Goal: Task Accomplishment & Management: Use online tool/utility

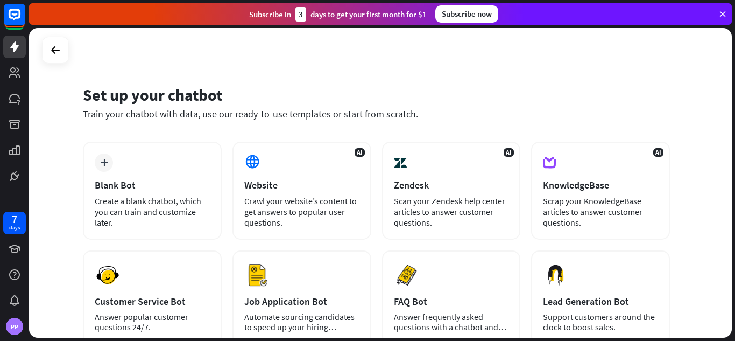
scroll to position [54, 0]
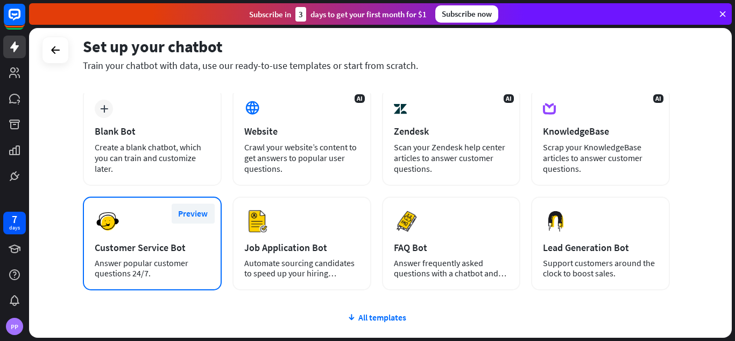
click at [193, 208] on button "Preview" at bounding box center [193, 213] width 43 height 20
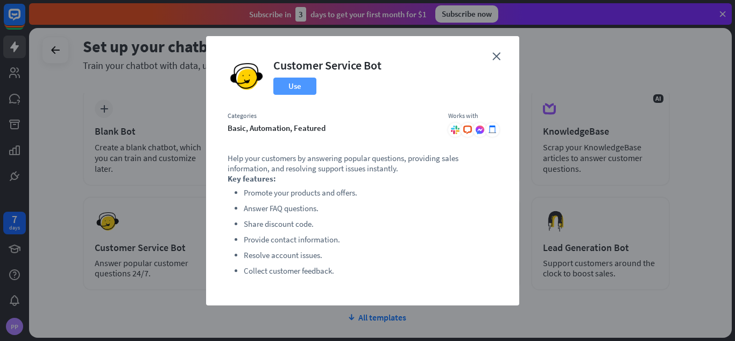
click at [294, 81] on button "Use" at bounding box center [294, 86] width 43 height 17
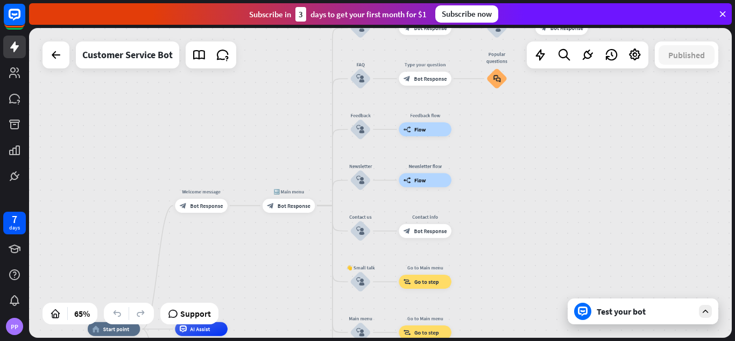
drag, startPoint x: 448, startPoint y: 128, endPoint x: 292, endPoint y: 276, distance: 215.1
click at [292, 276] on div "home_2 Start point Welcome message block_bot_response Bot Response 🔙 Main menu …" at bounding box center [380, 183] width 703 height 310
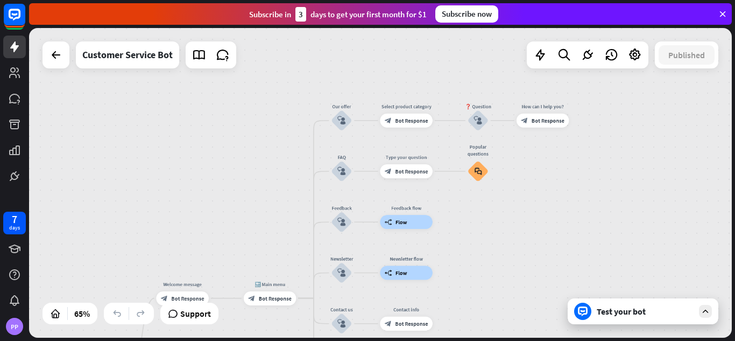
drag, startPoint x: 292, startPoint y: 118, endPoint x: 273, endPoint y: 178, distance: 62.3
click at [273, 178] on div "home_2 Start point Welcome message block_bot_response Bot Response 🔙 Main menu …" at bounding box center [380, 183] width 703 height 310
click at [477, 171] on icon "block_faq" at bounding box center [479, 173] width 8 height 8
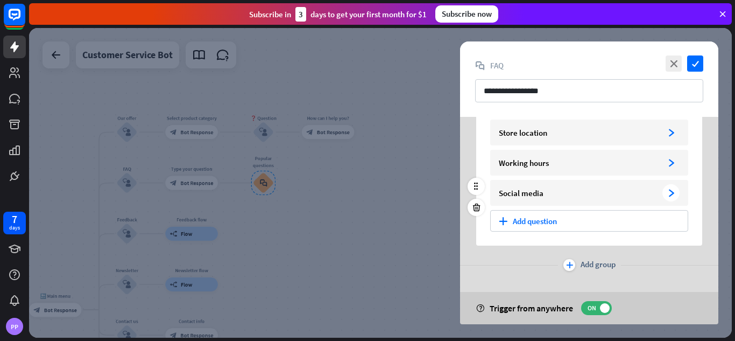
scroll to position [7, 0]
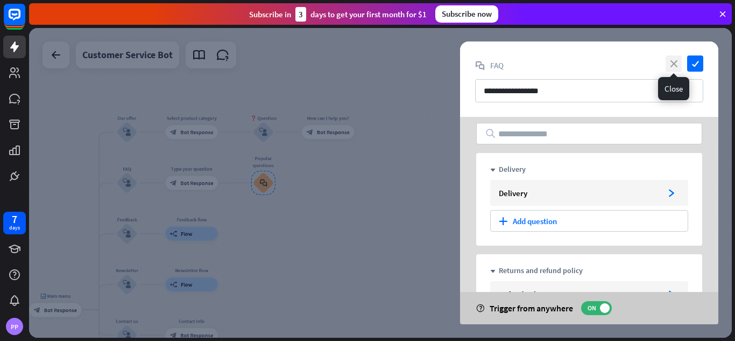
click at [678, 67] on icon "close" at bounding box center [674, 63] width 16 height 16
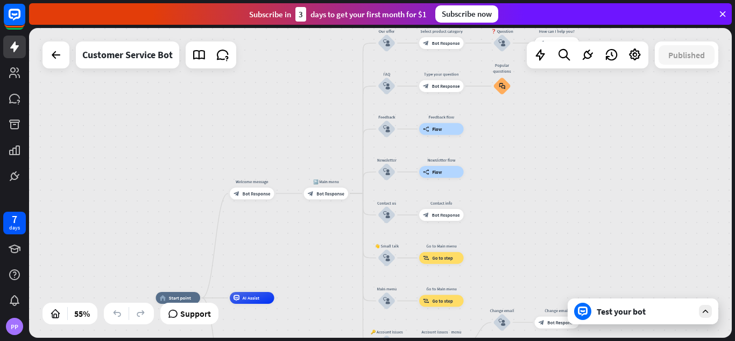
drag, startPoint x: 402, startPoint y: 220, endPoint x: 537, endPoint y: 138, distance: 157.2
click at [537, 138] on div "home_2 Start point Welcome message block_bot_response Bot Response 🔙 Main menu …" at bounding box center [380, 183] width 703 height 310
click at [702, 311] on icon at bounding box center [706, 311] width 10 height 10
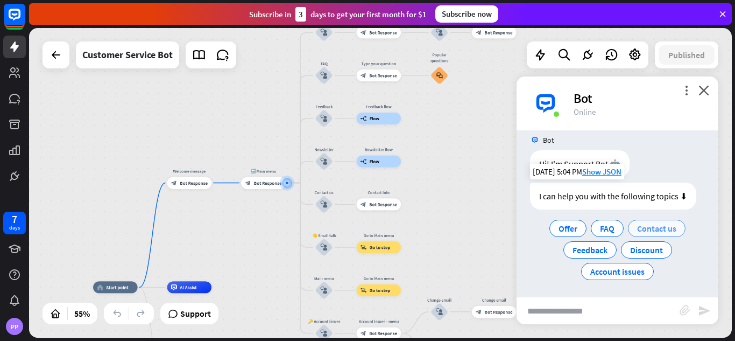
scroll to position [13, 0]
click at [616, 268] on span "Account issues" at bounding box center [617, 269] width 54 height 11
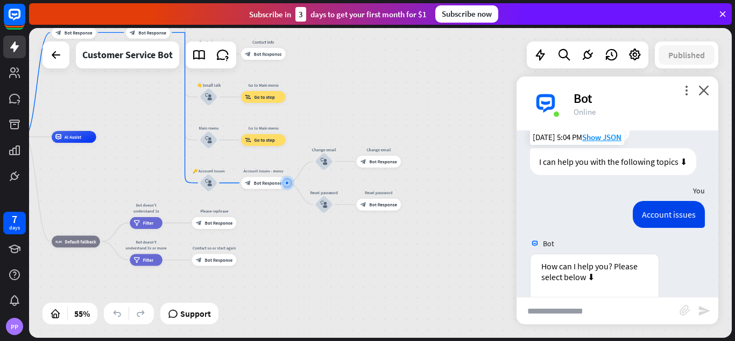
scroll to position [161, 0]
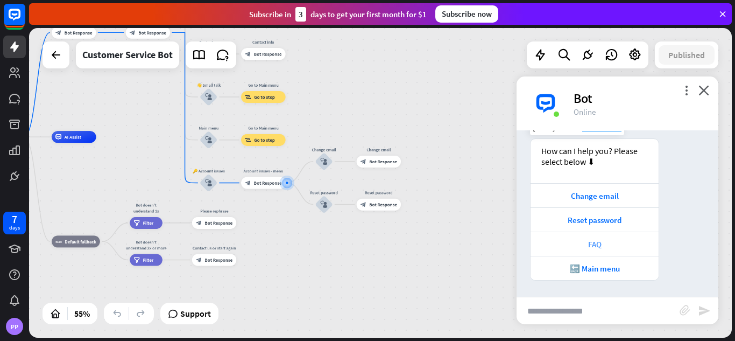
click at [595, 245] on div "FAQ" at bounding box center [594, 244] width 117 height 10
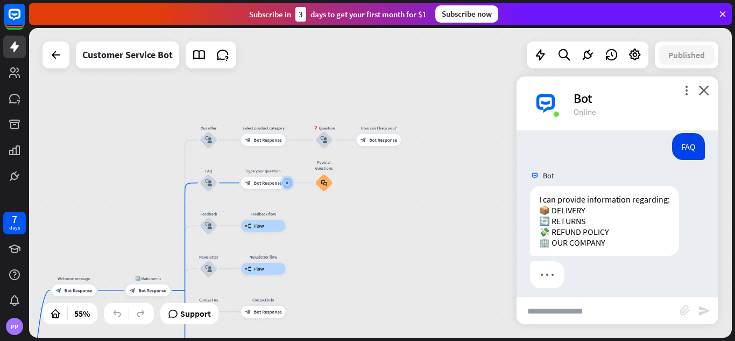
scroll to position [342, 0]
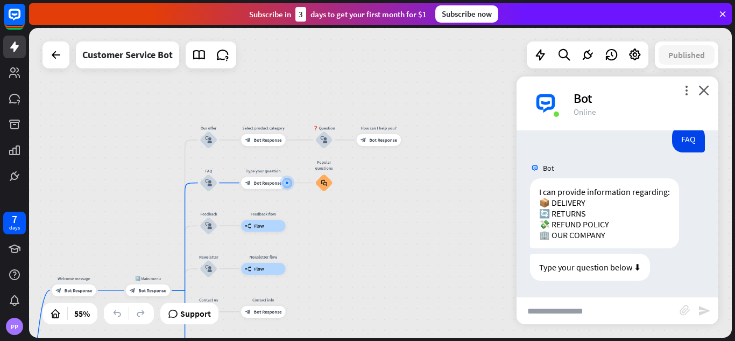
click at [579, 311] on input "text" at bounding box center [598, 310] width 163 height 27
type input "*"
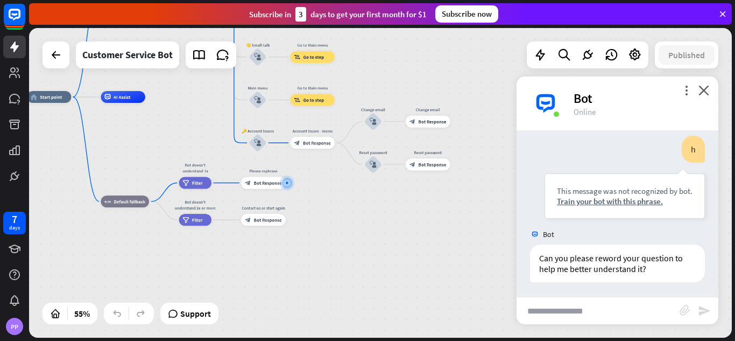
scroll to position [514, 0]
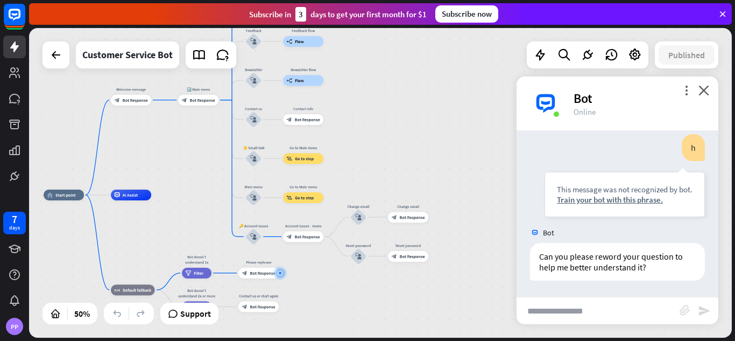
drag, startPoint x: 478, startPoint y: 136, endPoint x: 461, endPoint y: 221, distance: 86.2
click at [461, 221] on div "home_2 Start point Welcome message block_bot_response Bot Response 🔙 Main menu …" at bounding box center [380, 183] width 703 height 310
click at [610, 314] on input "text" at bounding box center [598, 310] width 163 height 27
type input "*****"
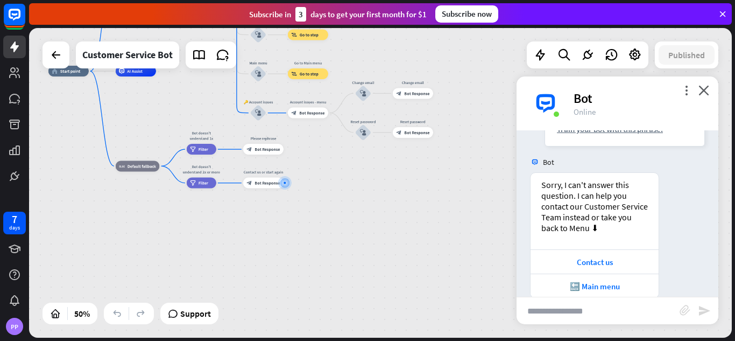
scroll to position [775, 0]
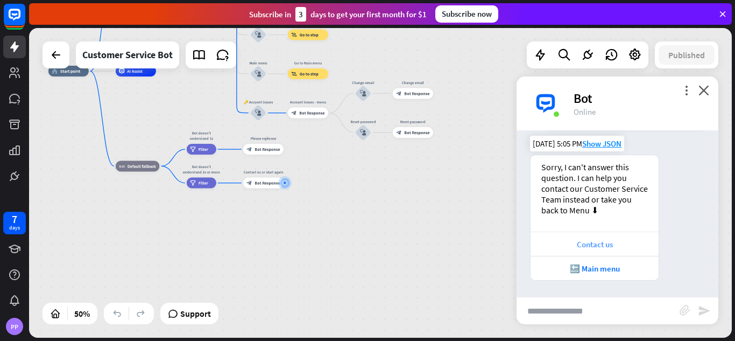
click at [603, 243] on div "Contact us" at bounding box center [594, 244] width 117 height 10
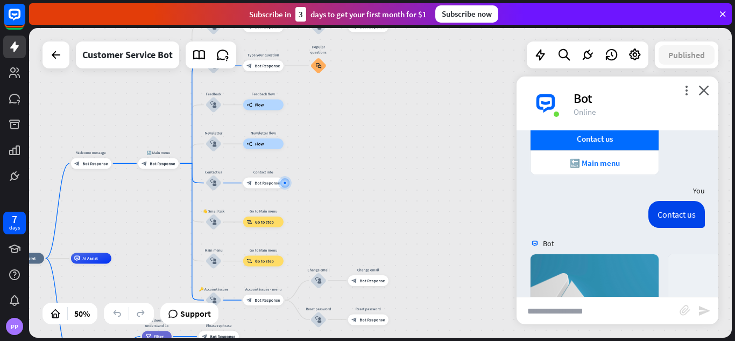
scroll to position [1066, 0]
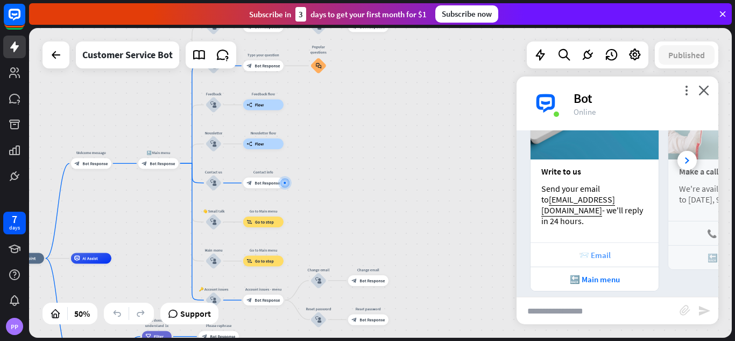
click at [600, 250] on div "📨 Email" at bounding box center [594, 255] width 117 height 10
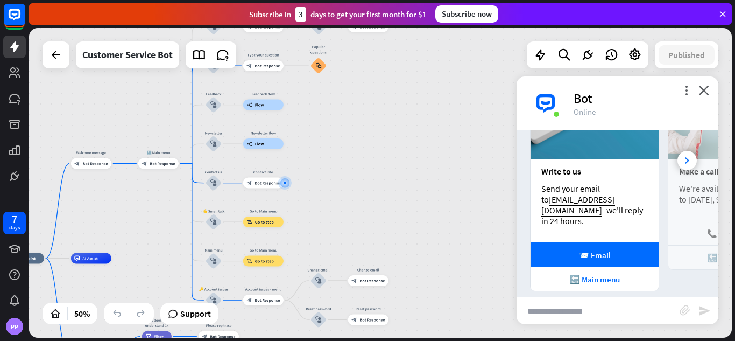
click at [504, 184] on div "home_2 Start point Welcome message block_bot_response Bot Response 🔙 Main menu …" at bounding box center [380, 183] width 703 height 310
click at [685, 157] on icon at bounding box center [687, 160] width 4 height 6
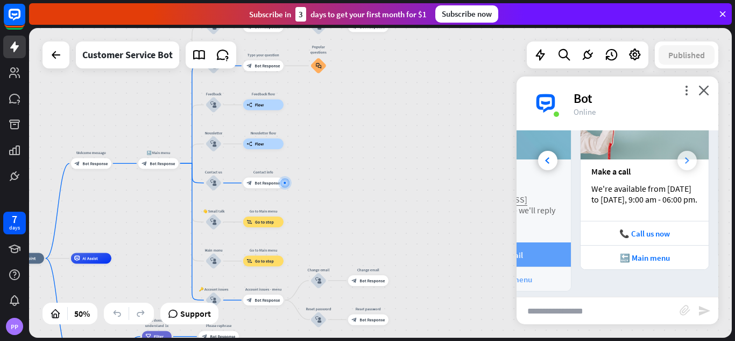
scroll to position [0, 119]
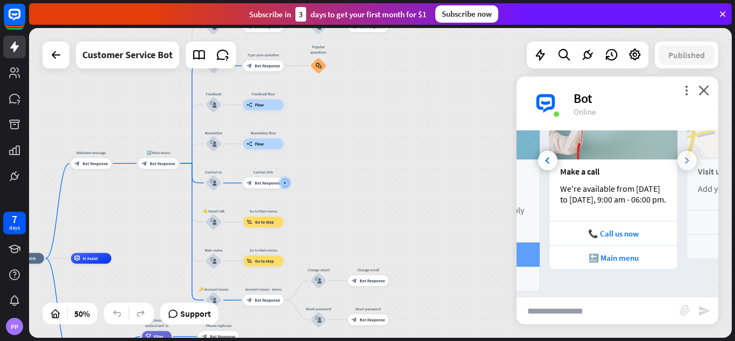
click at [685, 157] on icon at bounding box center [687, 160] width 4 height 6
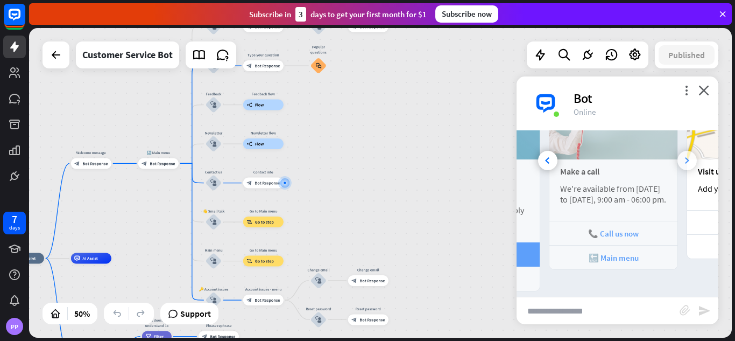
scroll to position [0, 238]
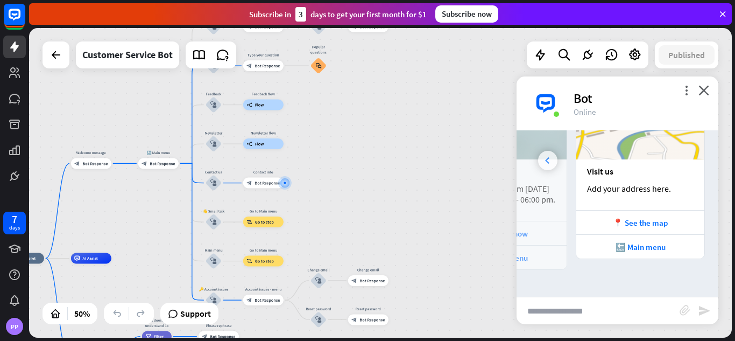
click at [547, 160] on div at bounding box center [547, 160] width 19 height 19
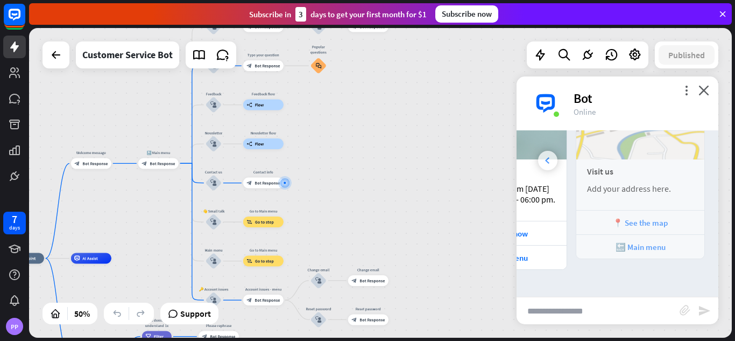
scroll to position [0, 119]
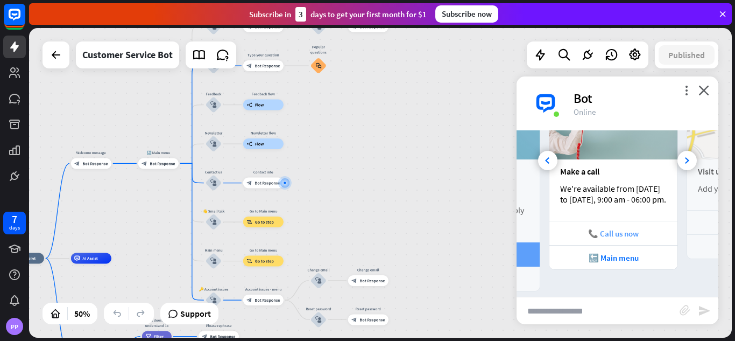
click at [618, 234] on div "📞 Call us now" at bounding box center [613, 233] width 117 height 10
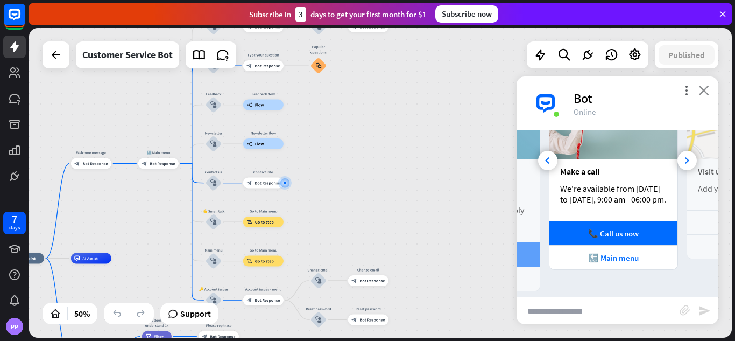
click at [706, 88] on icon "close" at bounding box center [704, 90] width 11 height 10
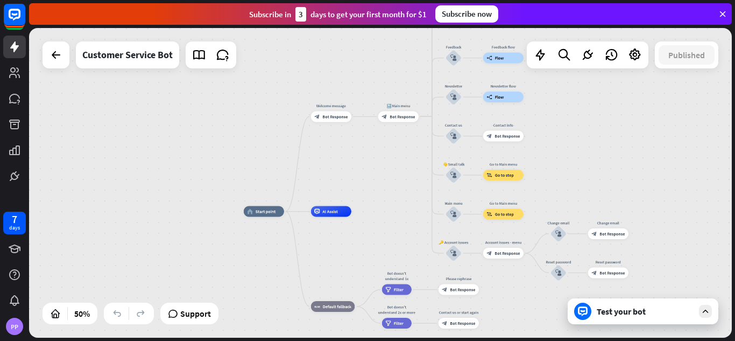
drag, startPoint x: 369, startPoint y: 200, endPoint x: 598, endPoint y: 153, distance: 233.5
click at [610, 153] on div "home_2 Start point Welcome message block_bot_response Bot Response 🔙 Main menu …" at bounding box center [380, 183] width 703 height 310
click at [65, 64] on div at bounding box center [56, 55] width 22 height 22
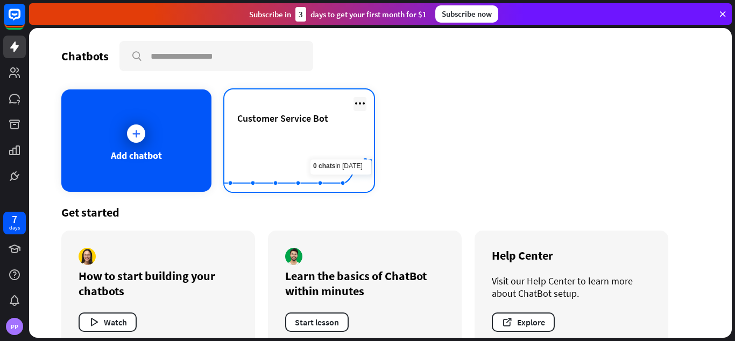
click at [356, 103] on icon at bounding box center [360, 103] width 13 height 13
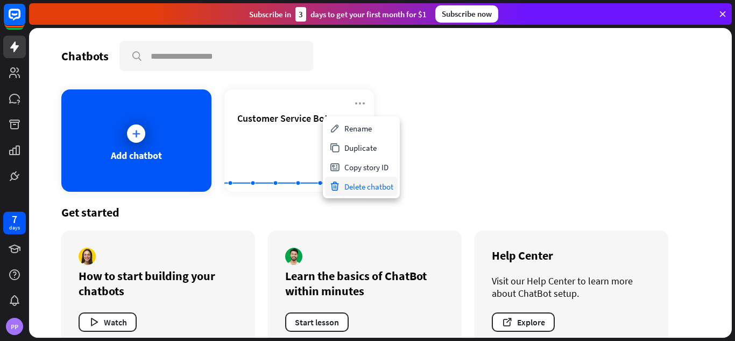
click at [364, 186] on div "Delete chatbot" at bounding box center [361, 186] width 73 height 19
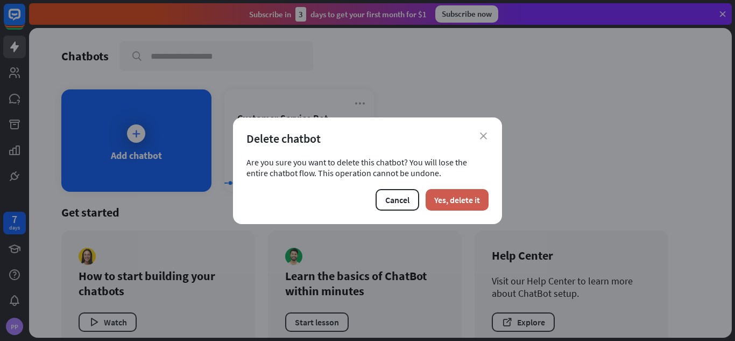
click at [466, 195] on button "Yes, delete it" at bounding box center [457, 200] width 63 height 22
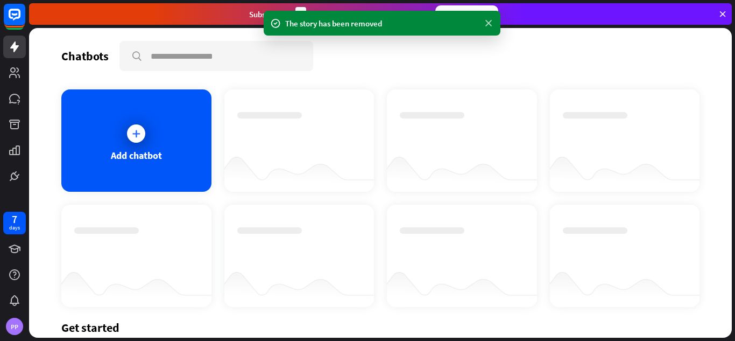
click at [488, 24] on icon at bounding box center [488, 23] width 11 height 11
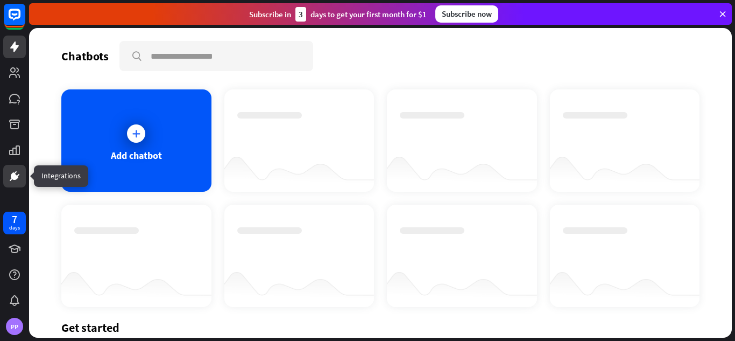
click at [15, 177] on icon at bounding box center [14, 176] width 6 height 6
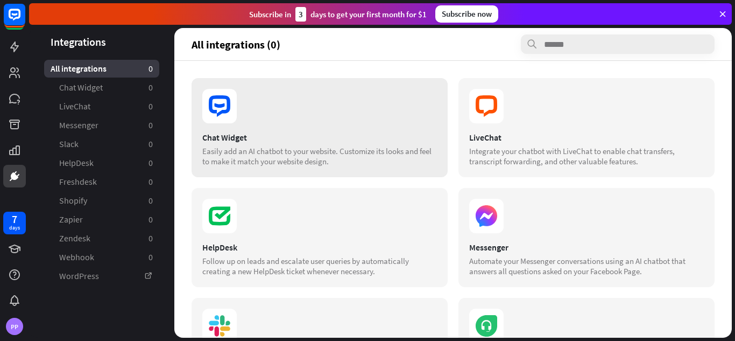
scroll to position [161, 0]
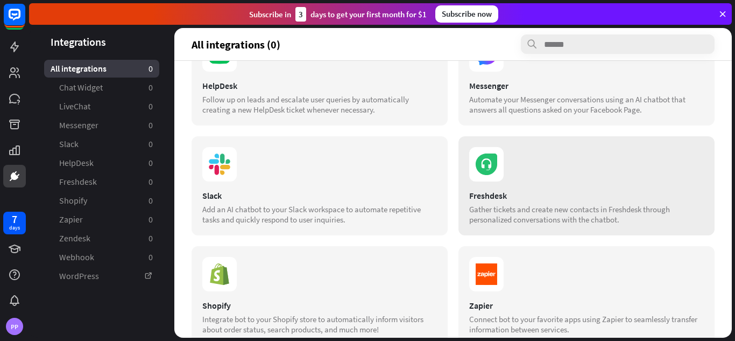
click at [531, 184] on div "Freshdesk Gather tickets and create new contacts in Freshdesk through personali…" at bounding box center [587, 185] width 256 height 99
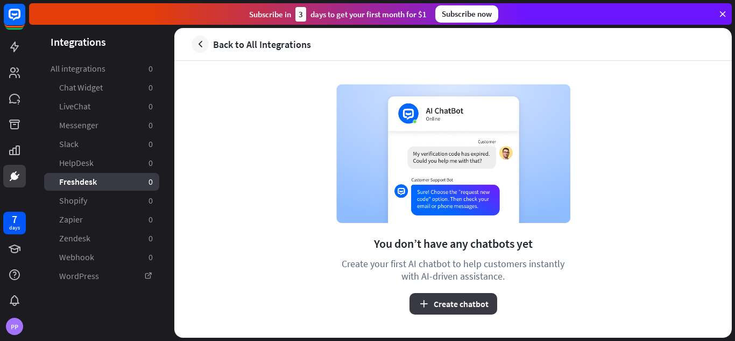
click at [456, 302] on button "Create chatbot" at bounding box center [454, 304] width 88 height 22
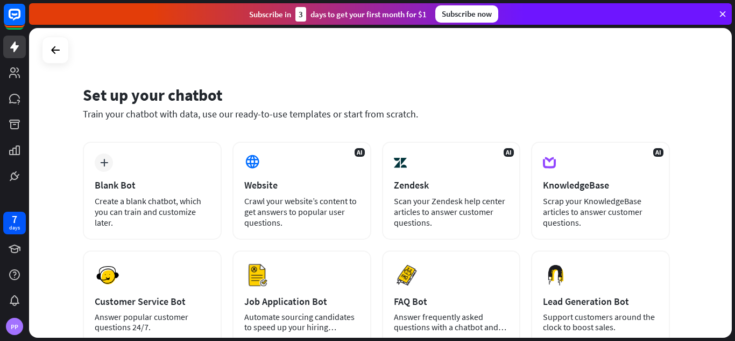
scroll to position [54, 0]
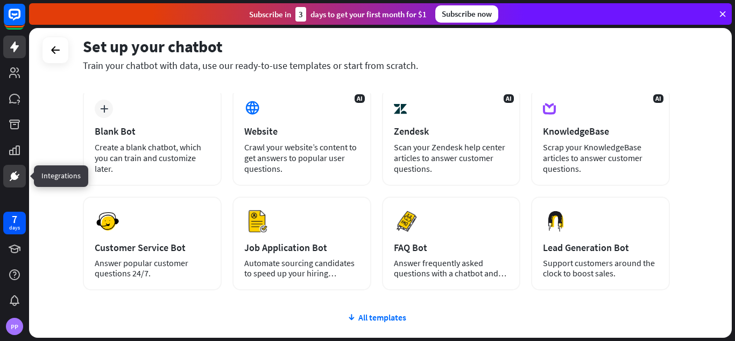
click at [9, 180] on icon at bounding box center [14, 176] width 13 height 13
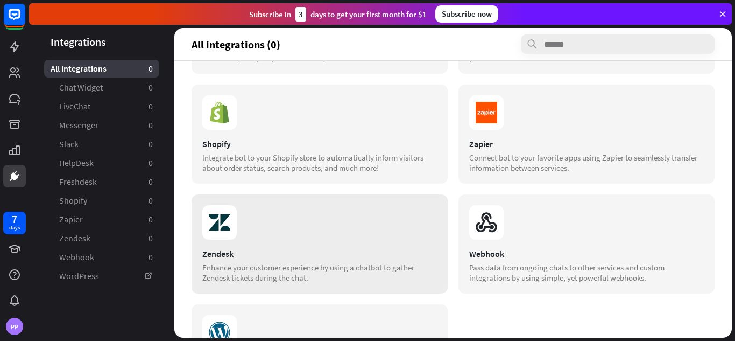
scroll to position [377, 0]
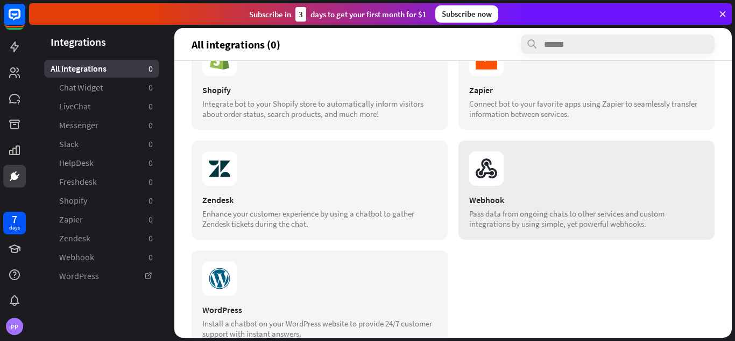
click at [545, 223] on div "Pass data from ongoing chats to other services and custom integrations by using…" at bounding box center [586, 218] width 235 height 20
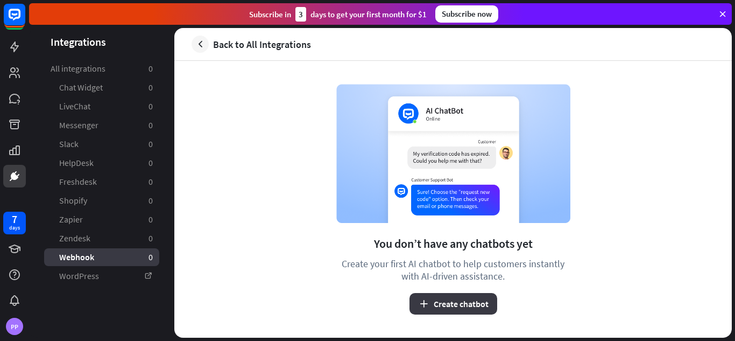
click at [460, 302] on button "Create chatbot" at bounding box center [454, 304] width 88 height 22
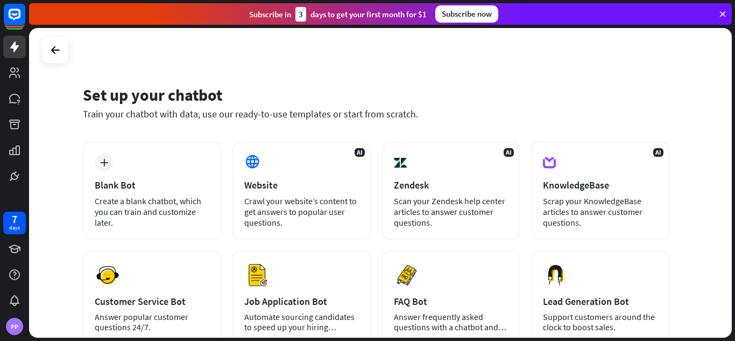
scroll to position [108, 0]
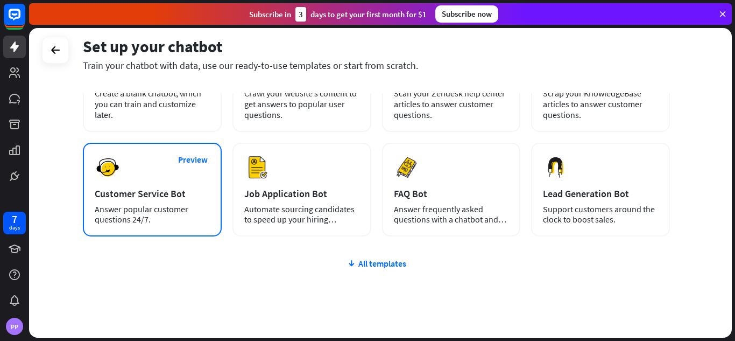
click at [116, 188] on div "Customer Service Bot" at bounding box center [152, 193] width 115 height 12
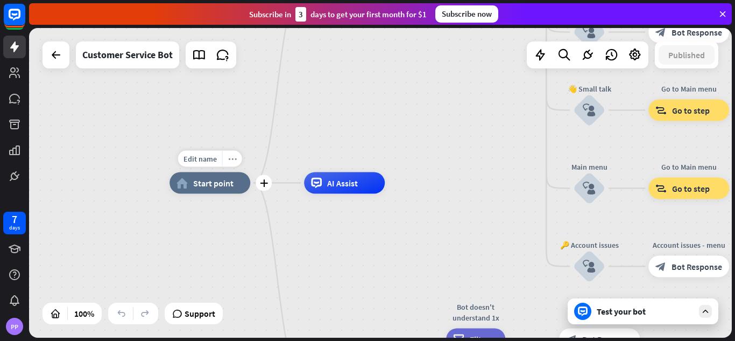
click at [228, 158] on icon "more_horiz" at bounding box center [232, 158] width 9 height 8
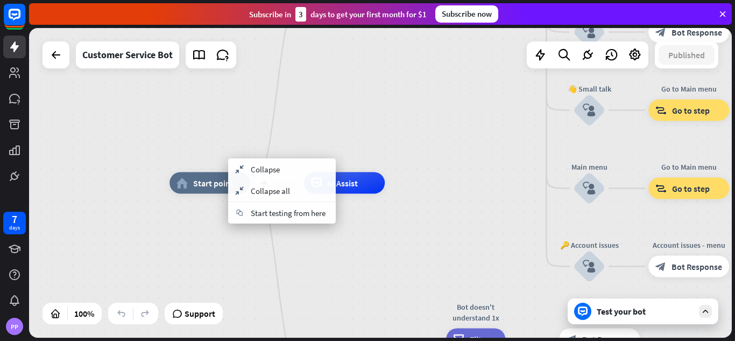
click at [208, 185] on span "Start point" at bounding box center [213, 183] width 40 height 11
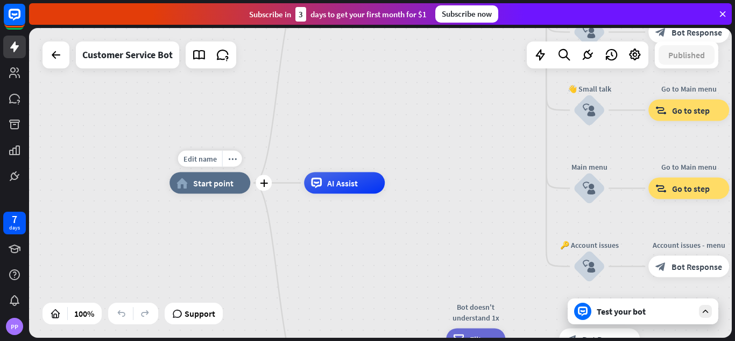
click at [207, 184] on span "Start point" at bounding box center [213, 183] width 40 height 11
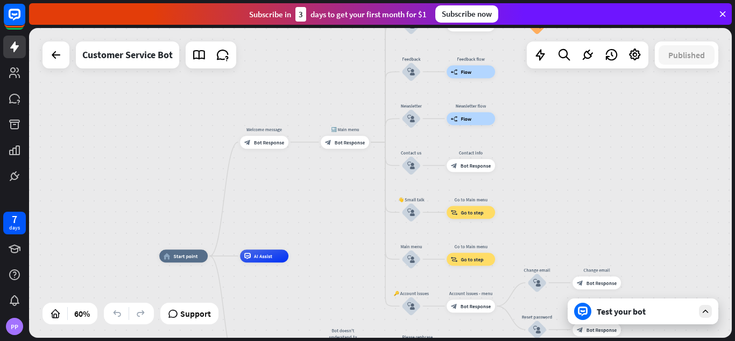
drag, startPoint x: 421, startPoint y: 235, endPoint x: 330, endPoint y: 300, distance: 112.6
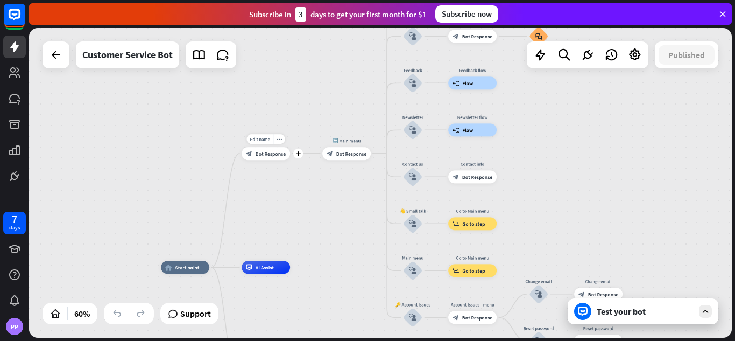
click at [266, 155] on span "Bot Response" at bounding box center [271, 153] width 30 height 6
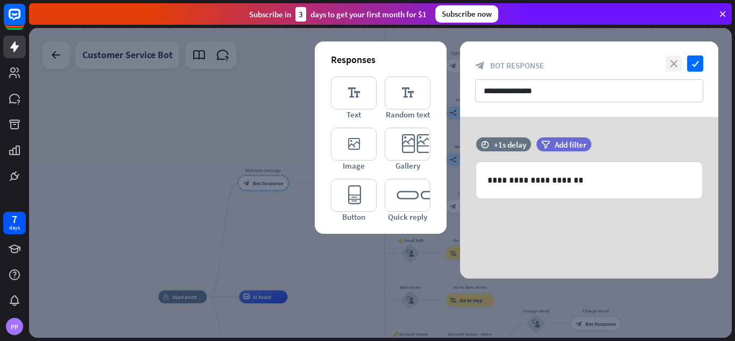
click at [673, 64] on icon "close" at bounding box center [674, 63] width 16 height 16
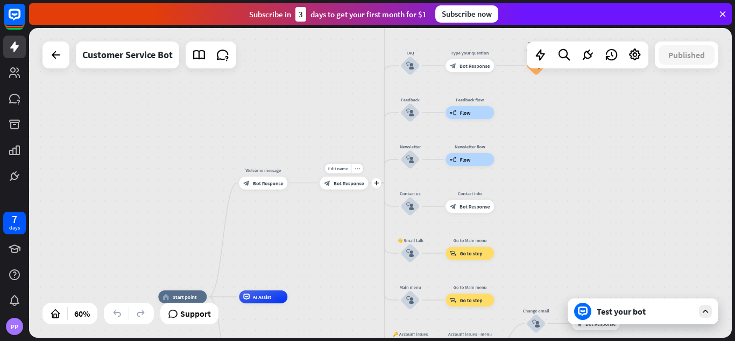
click at [348, 187] on div "block_bot_response Bot Response" at bounding box center [344, 183] width 48 height 13
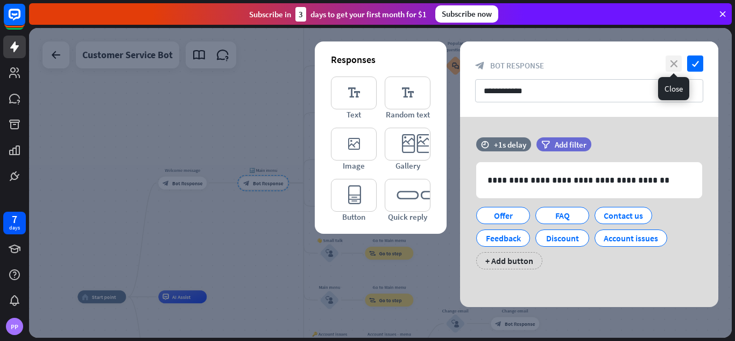
click at [672, 62] on icon "close" at bounding box center [674, 63] width 16 height 16
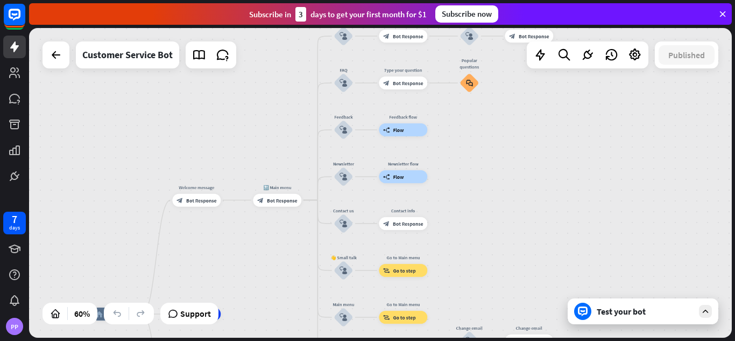
drag, startPoint x: 280, startPoint y: 110, endPoint x: 294, endPoint y: 128, distance: 22.2
click at [294, 128] on div "home_2 Start point Welcome message block_bot_response Bot Response 🔙 Main menu …" at bounding box center [380, 183] width 703 height 310
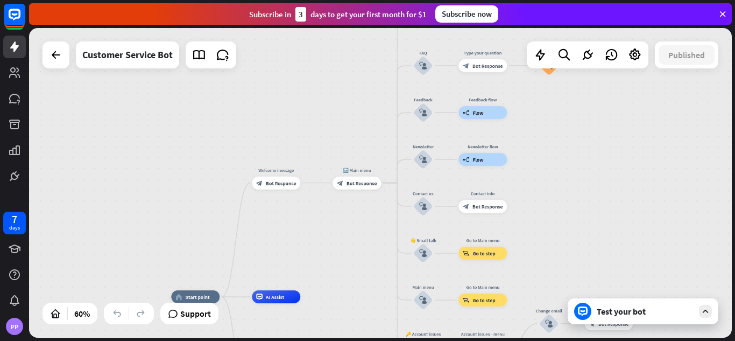
drag, startPoint x: 302, startPoint y: 264, endPoint x: 382, endPoint y: 247, distance: 81.5
click at [382, 247] on div "home_2 Start point Welcome message block_bot_response Bot Response 🔙 Main menu …" at bounding box center [380, 183] width 703 height 310
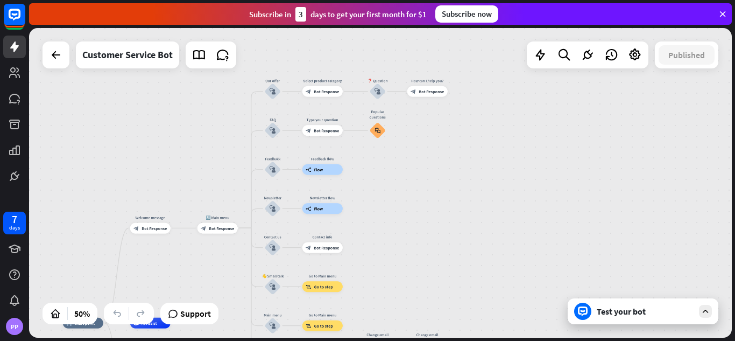
drag, startPoint x: 615, startPoint y: 179, endPoint x: 483, endPoint y: 151, distance: 134.8
click at [483, 151] on div "home_2 Start point Welcome message block_bot_response Bot Response 🔙 Main menu …" at bounding box center [380, 183] width 703 height 310
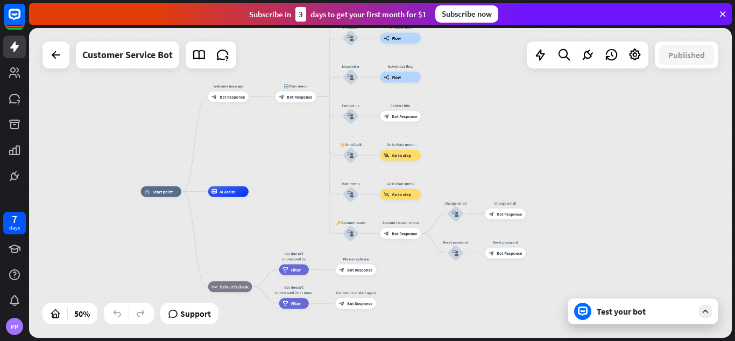
drag, startPoint x: 458, startPoint y: 251, endPoint x: 550, endPoint y: 137, distance: 146.9
click at [550, 137] on div "home_2 Start point Welcome message block_bot_response Bot Response 🔙 Main menu …" at bounding box center [380, 183] width 703 height 310
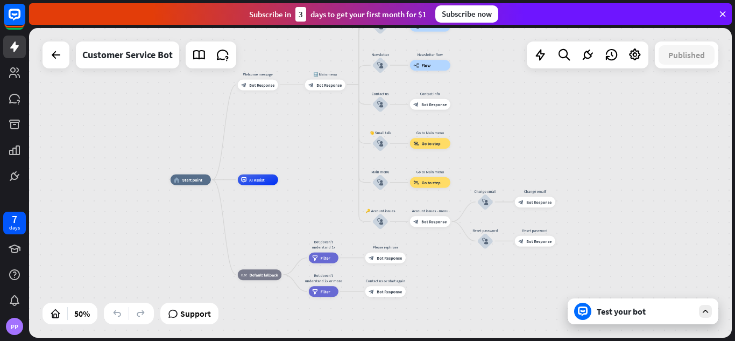
drag, startPoint x: 417, startPoint y: 247, endPoint x: 430, endPoint y: 281, distance: 36.1
click at [430, 281] on div "home_2 Start point Welcome message block_bot_response Bot Response 🔙 Main menu …" at bounding box center [346, 257] width 351 height 155
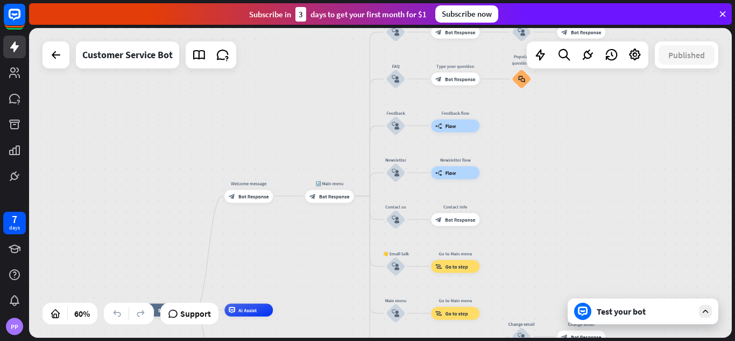
drag, startPoint x: 332, startPoint y: 141, endPoint x: 332, endPoint y: 273, distance: 132.4
click at [332, 273] on div "home_2 Start point Welcome message block_bot_response Bot Response 🔙 Main menu …" at bounding box center [380, 183] width 703 height 310
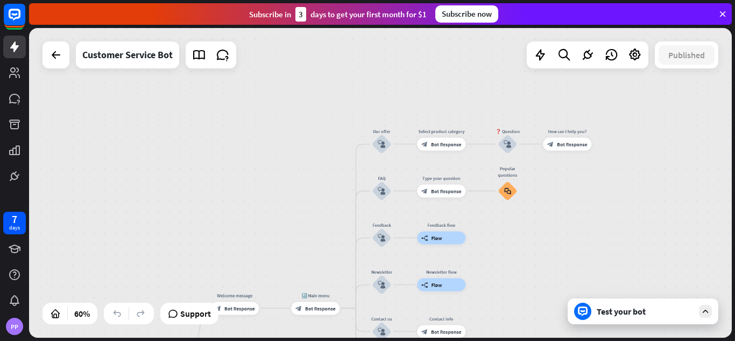
drag, startPoint x: 338, startPoint y: 119, endPoint x: 325, endPoint y: 214, distance: 95.7
click at [325, 214] on div "home_2 Start point Welcome message block_bot_response Bot Response 🔙 Main menu …" at bounding box center [380, 183] width 703 height 310
click at [382, 144] on icon "block_user_input" at bounding box center [382, 144] width 8 height 8
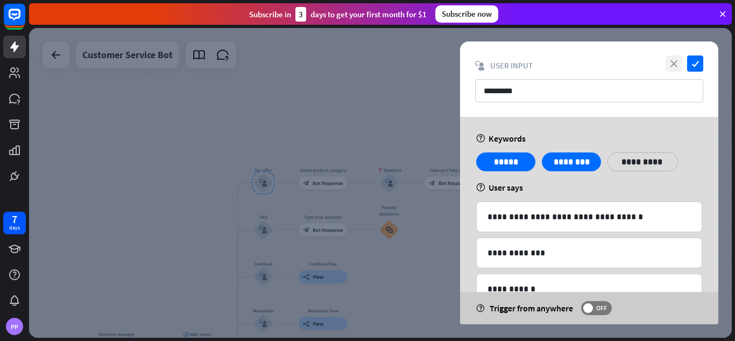
click at [670, 64] on icon "close" at bounding box center [674, 63] width 16 height 16
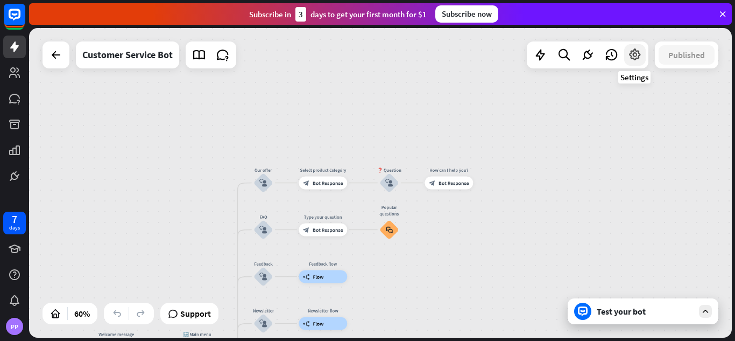
click at [635, 55] on icon at bounding box center [635, 55] width 14 height 14
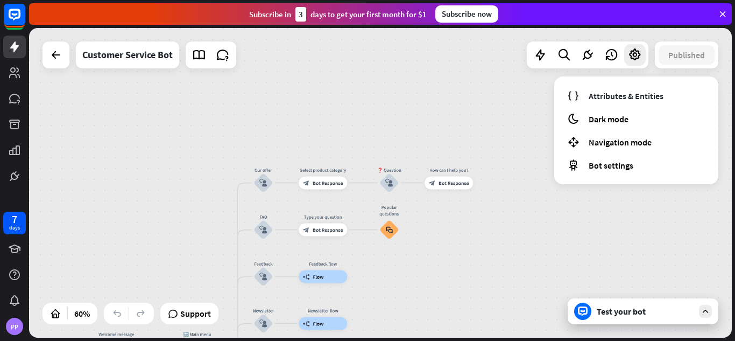
click at [476, 101] on div "home_2 Start point Welcome message block_bot_response Bot Response 🔙 Main menu …" at bounding box center [380, 183] width 703 height 310
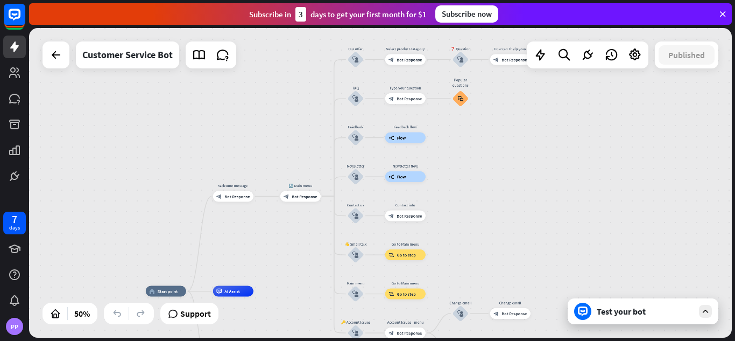
drag, startPoint x: 249, startPoint y: 114, endPoint x: 256, endPoint y: 79, distance: 35.7
click at [256, 79] on div "home_2 Start point Welcome message block_bot_response Bot Response 🔙 Main menu …" at bounding box center [380, 183] width 703 height 310
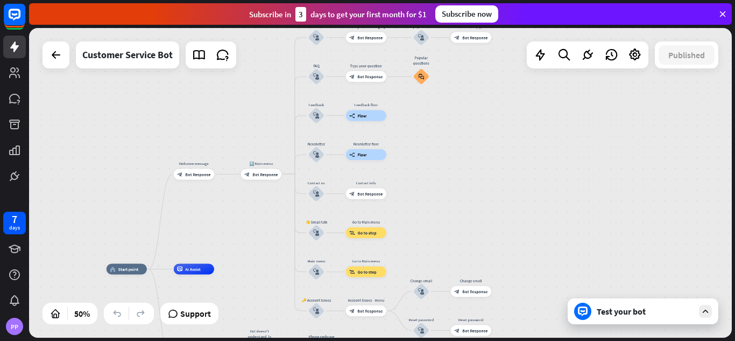
drag, startPoint x: 258, startPoint y: 220, endPoint x: 207, endPoint y: 216, distance: 50.8
click at [207, 216] on div "home_2 Start point Welcome message block_bot_response Bot Response 🔙 Main menu …" at bounding box center [380, 183] width 703 height 310
click at [722, 12] on icon at bounding box center [723, 14] width 10 height 10
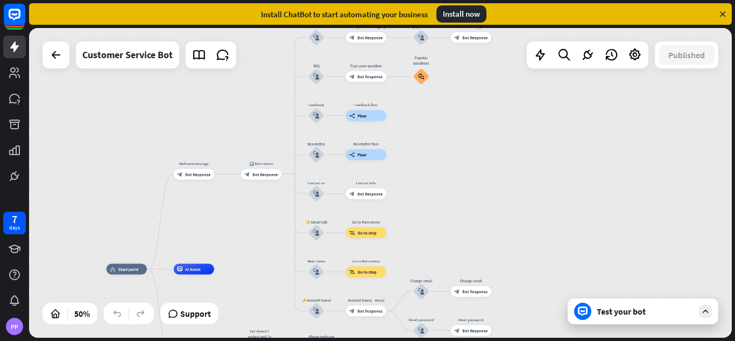
click at [723, 12] on icon at bounding box center [723, 14] width 10 height 10
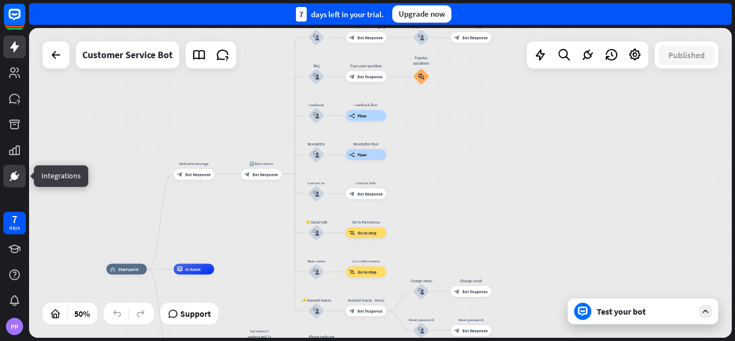
click at [17, 172] on icon at bounding box center [14, 176] width 13 height 13
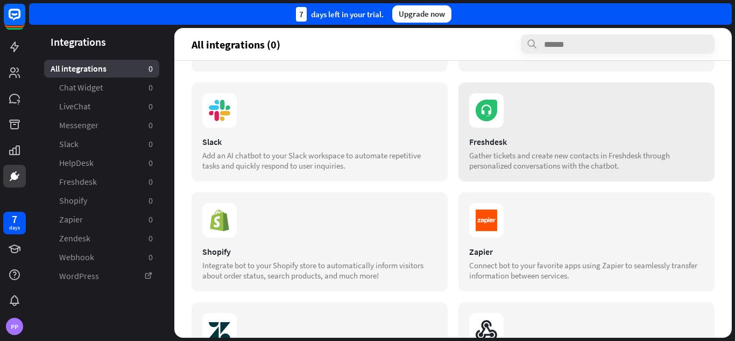
scroll to position [269, 0]
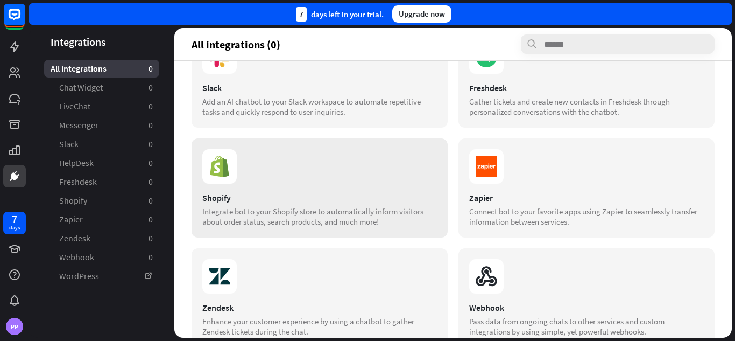
click at [290, 186] on div "Shopify Integrate bot to your Shopify store to automatically inform visitors ab…" at bounding box center [320, 187] width 256 height 99
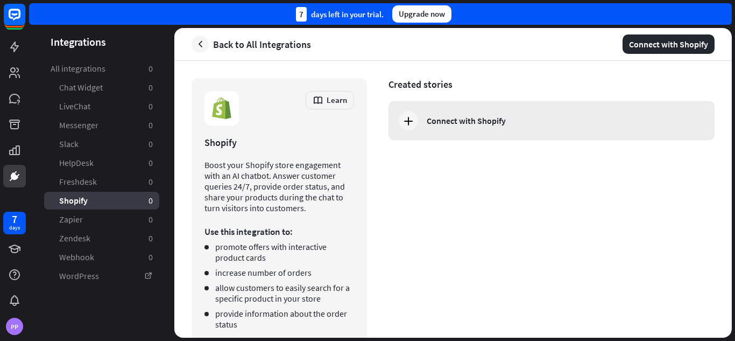
click at [432, 131] on div "Connect with Shopify" at bounding box center [552, 120] width 326 height 39
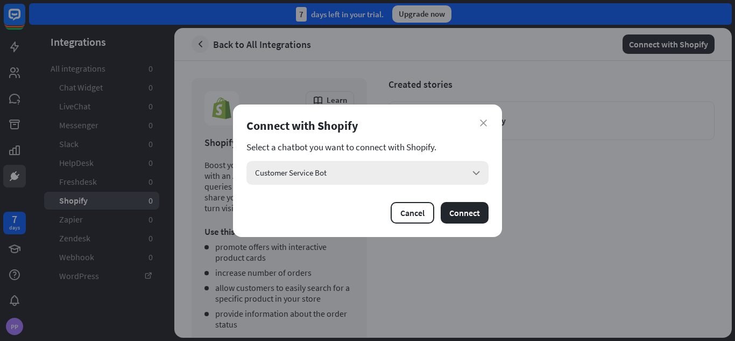
click at [315, 174] on span "Customer Service Bot" at bounding box center [291, 172] width 72 height 10
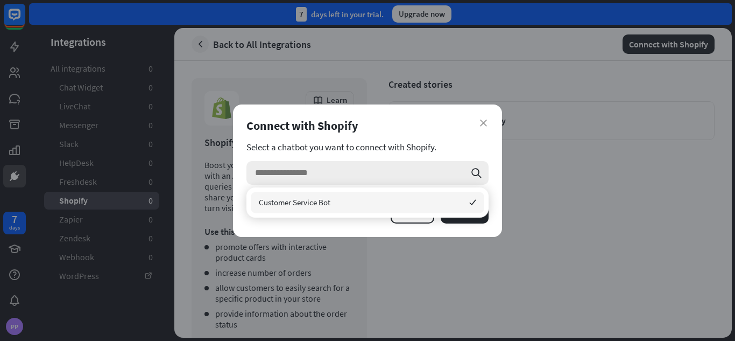
click at [307, 199] on span "Customer Service Bot" at bounding box center [295, 202] width 72 height 10
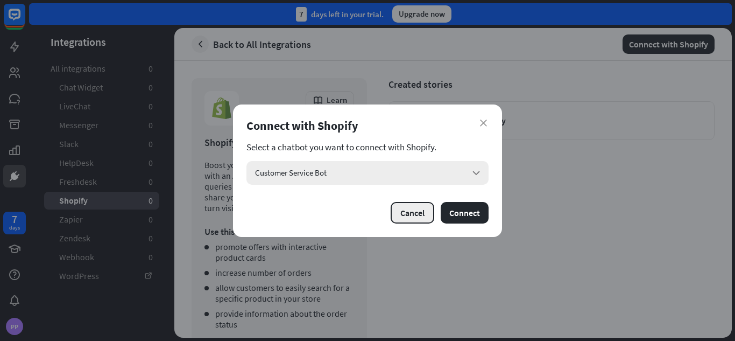
click at [402, 210] on button "Cancel" at bounding box center [413, 213] width 44 height 22
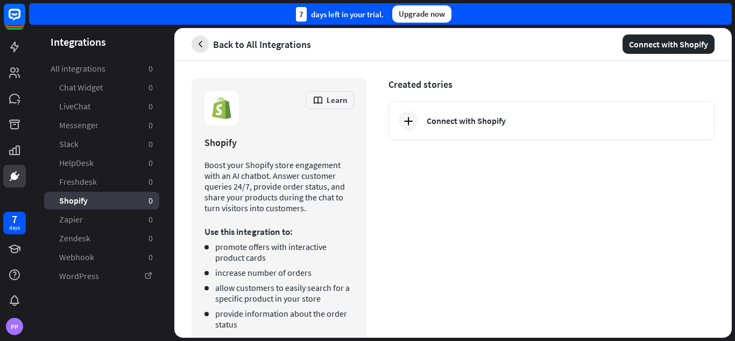
click at [201, 36] on button "button" at bounding box center [200, 44] width 17 height 17
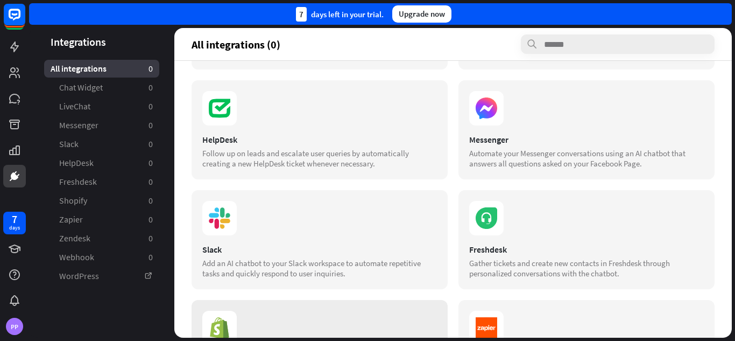
scroll to position [215, 0]
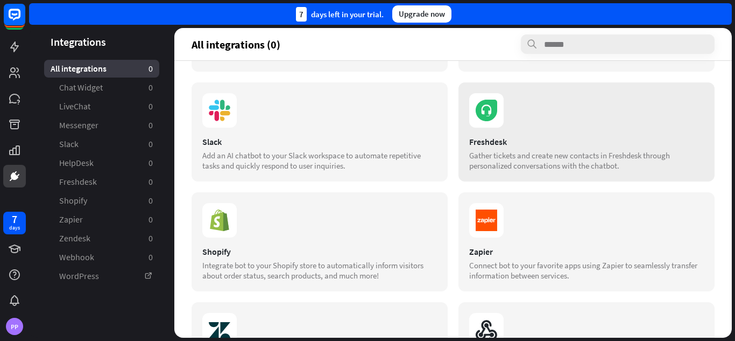
click at [518, 132] on div "Freshdesk Gather tickets and create new contacts in Freshdesk through personali…" at bounding box center [587, 131] width 256 height 99
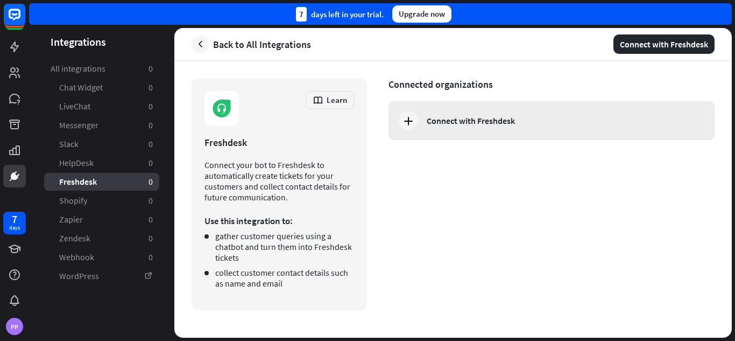
click at [404, 119] on icon at bounding box center [408, 120] width 13 height 13
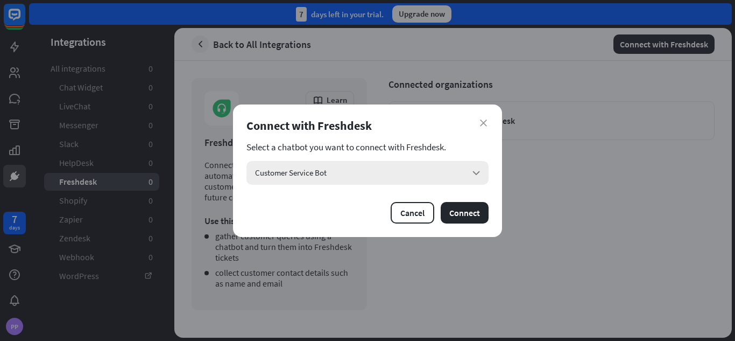
click at [384, 170] on div "Customer Service Bot arrow_down" at bounding box center [368, 173] width 242 height 24
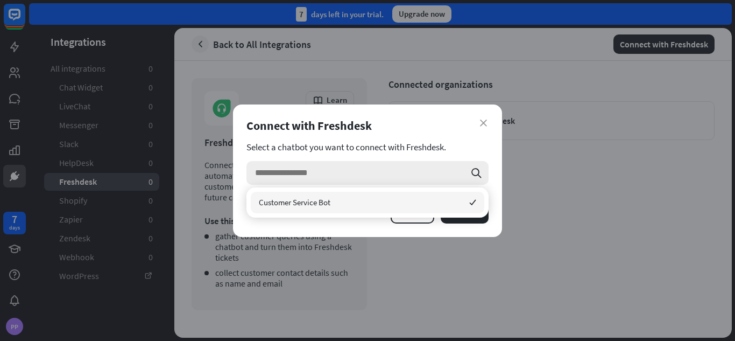
click at [384, 170] on input "search" at bounding box center [360, 173] width 210 height 24
click at [317, 194] on div "Customer Service Bot checked" at bounding box center [368, 203] width 234 height 22
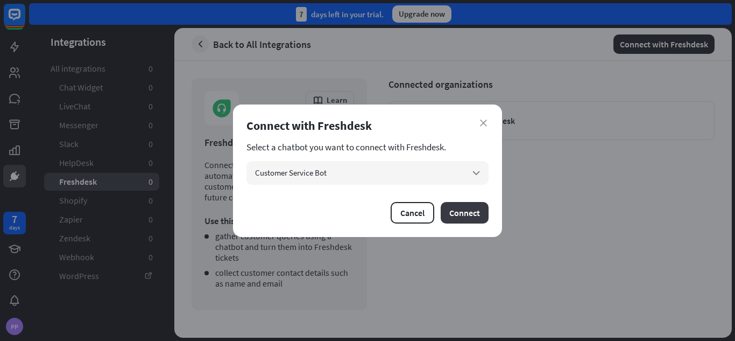
click at [454, 210] on button "Connect" at bounding box center [465, 213] width 48 height 22
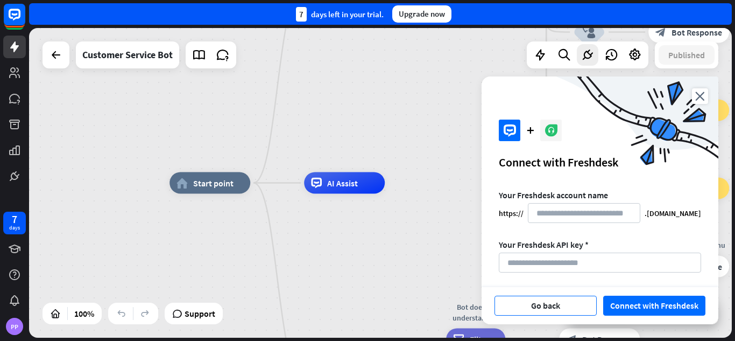
click at [541, 308] on button "Go back" at bounding box center [546, 306] width 102 height 20
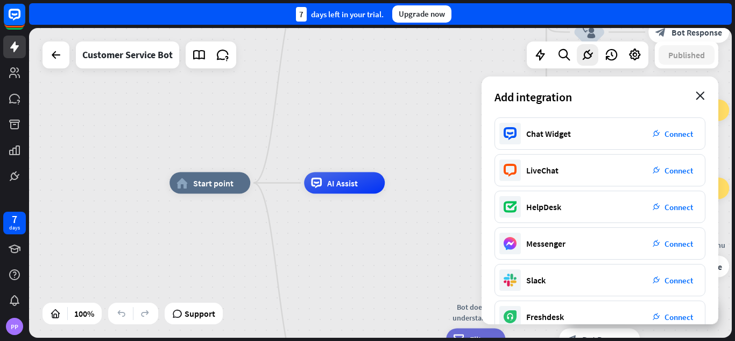
click at [699, 96] on icon "close" at bounding box center [700, 96] width 9 height 9
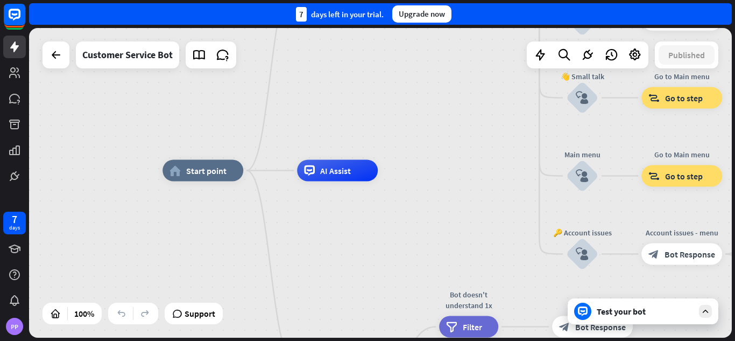
drag, startPoint x: 455, startPoint y: 93, endPoint x: 448, endPoint y: 80, distance: 14.2
click at [448, 80] on div "home_2 Start point Welcome message block_bot_response Bot Response 🔙 Main menu …" at bounding box center [380, 183] width 703 height 310
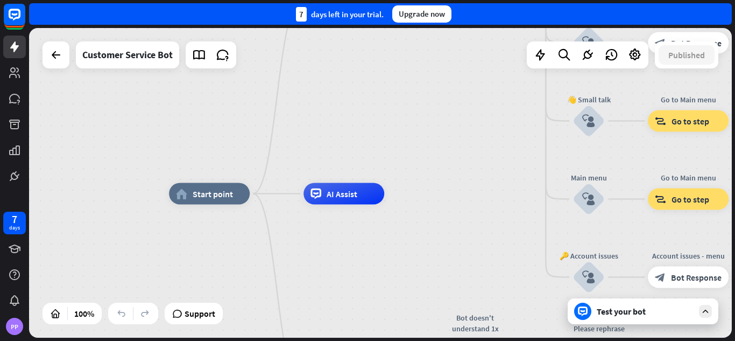
drag, startPoint x: 454, startPoint y: 188, endPoint x: 460, endPoint y: 210, distance: 22.5
